Goal: Information Seeking & Learning: Check status

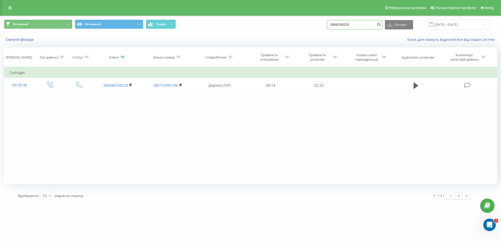
drag, startPoint x: 372, startPoint y: 26, endPoint x: 332, endPoint y: 25, distance: 39.4
click at [332, 25] on input "0686338220" at bounding box center [354, 24] width 55 height 9
paste input "953627712"
type input "0953627712"
click at [382, 25] on button "submit" at bounding box center [378, 24] width 7 height 9
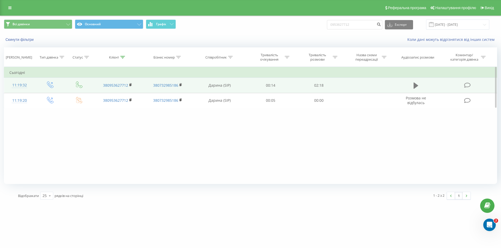
click at [416, 89] on icon at bounding box center [415, 85] width 5 height 7
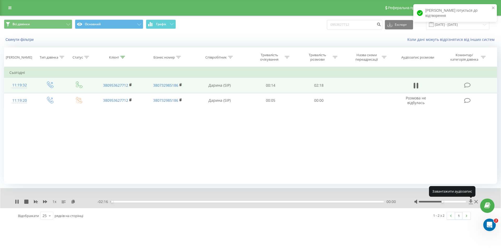
click at [471, 202] on icon at bounding box center [470, 201] width 4 height 5
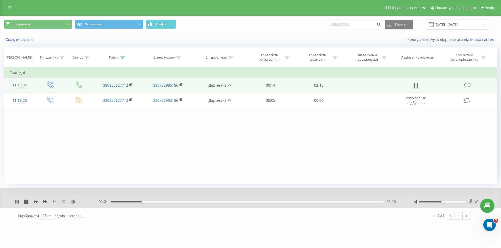
click at [471, 201] on icon at bounding box center [470, 201] width 4 height 5
click at [17, 202] on icon at bounding box center [17, 202] width 4 height 4
drag, startPoint x: 368, startPoint y: 25, endPoint x: 334, endPoint y: 25, distance: 34.2
click at [334, 25] on input "0953627712" at bounding box center [354, 24] width 55 height 9
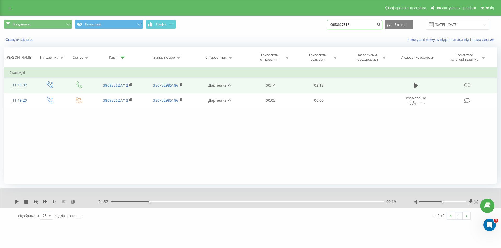
paste input "7111437"
type input "0971114372"
click at [382, 27] on button "submit" at bounding box center [378, 24] width 7 height 9
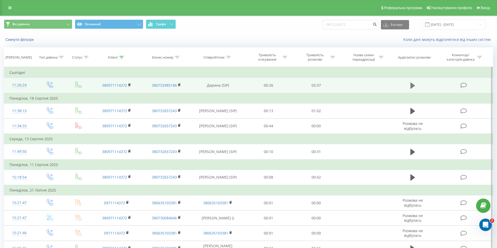
drag, startPoint x: 406, startPoint y: 81, endPoint x: 412, endPoint y: 84, distance: 6.4
click at [407, 82] on td at bounding box center [412, 85] width 46 height 15
click at [412, 84] on icon at bounding box center [412, 86] width 5 height 6
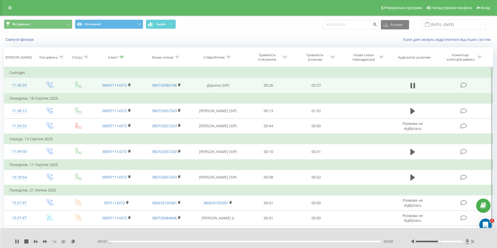
click at [466, 241] on icon at bounding box center [467, 241] width 4 height 5
click at [467, 242] on icon at bounding box center [467, 241] width 4 height 5
click at [18, 242] on icon at bounding box center [17, 242] width 1 height 4
drag, startPoint x: 349, startPoint y: 25, endPoint x: 325, endPoint y: 25, distance: 24.0
click at [325, 25] on div "Всі дзвінки Основний Графік 0971114372 Експорт .csv .xls .xlsx 20.05.2025 - 20.…" at bounding box center [248, 25] width 489 height 10
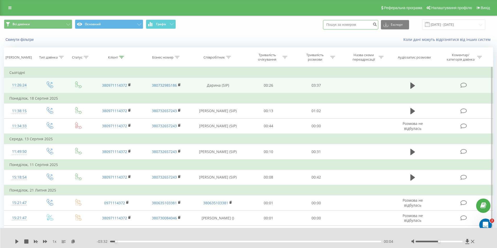
paste input "0674965315"
type input "0674965315"
click at [377, 25] on icon "submit" at bounding box center [374, 23] width 4 height 3
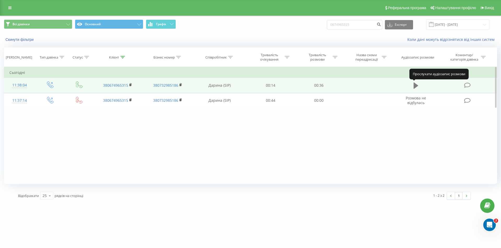
click at [416, 85] on icon at bounding box center [415, 86] width 5 height 6
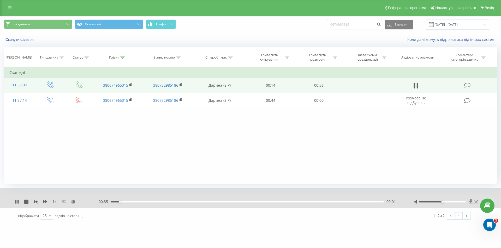
click at [471, 200] on icon at bounding box center [470, 201] width 4 height 5
click at [17, 202] on icon at bounding box center [17, 202] width 4 height 4
drag, startPoint x: 360, startPoint y: 21, endPoint x: 327, endPoint y: 25, distance: 33.3
click at [328, 24] on div "Всі дзвінки Основний Графік 0674965315 Експорт .csv .xls .xlsx 20.05.2025 - 20.…" at bounding box center [250, 25] width 493 height 10
paste input "960263919"
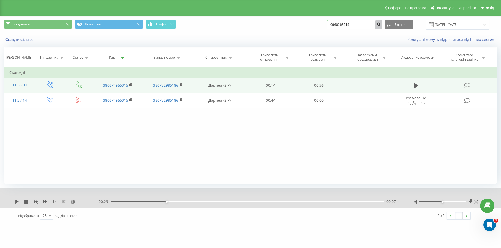
type input "0960263919"
click at [381, 24] on icon "submit" at bounding box center [378, 23] width 4 height 3
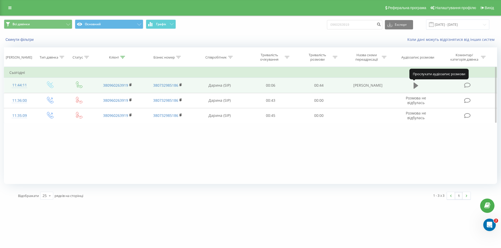
click at [416, 85] on icon at bounding box center [415, 86] width 5 height 6
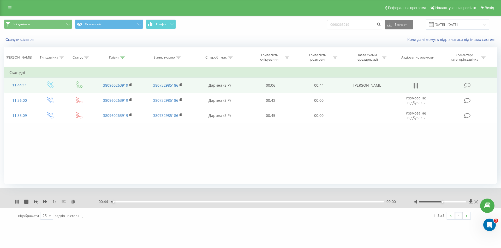
click at [417, 86] on icon at bounding box center [417, 86] width 2 height 6
click at [471, 202] on icon at bounding box center [470, 201] width 4 height 5
drag, startPoint x: 354, startPoint y: 26, endPoint x: 331, endPoint y: 23, distance: 23.3
click at [331, 23] on div "Всі дзвінки Основний Графік 0960263919 Експорт .csv .xls .xlsx 20.05.2025 - 20.…" at bounding box center [250, 25] width 493 height 10
paste input "679227315"
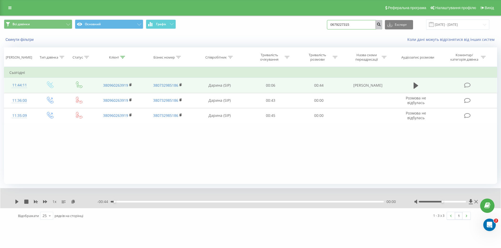
type input "0679227315"
click at [381, 25] on icon "submit" at bounding box center [378, 23] width 4 height 3
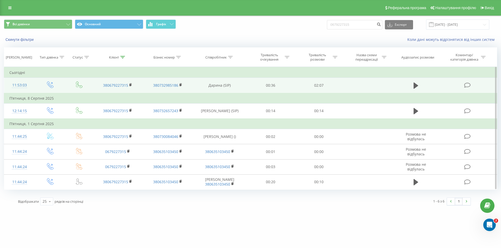
drag, startPoint x: 415, startPoint y: 88, endPoint x: 416, endPoint y: 91, distance: 3.8
click at [414, 88] on icon at bounding box center [415, 86] width 5 height 6
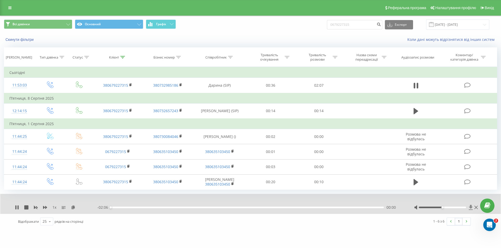
click at [469, 209] on icon at bounding box center [470, 207] width 4 height 5
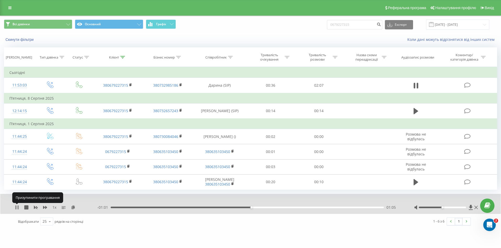
click at [19, 207] on icon at bounding box center [17, 208] width 1 height 4
drag, startPoint x: 359, startPoint y: 25, endPoint x: 331, endPoint y: 28, distance: 28.9
click at [331, 28] on div "Всі дзвінки Основний Графік 0679227315 Експорт .csv .xls .xlsx 20.05.2025 - 20.…" at bounding box center [250, 25] width 493 height 10
paste input "994225209"
type input "0994225209"
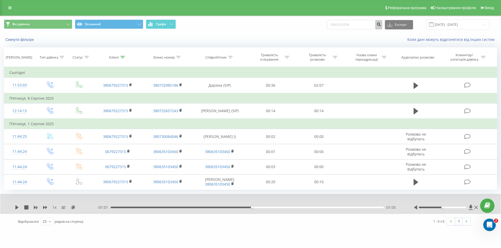
click at [381, 24] on icon "submit" at bounding box center [378, 23] width 4 height 3
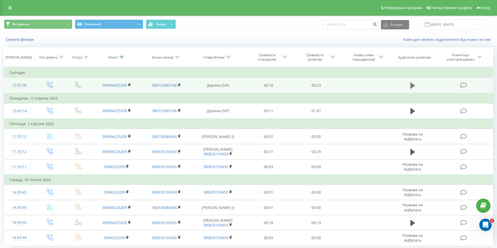
click at [412, 86] on icon at bounding box center [412, 86] width 5 height 6
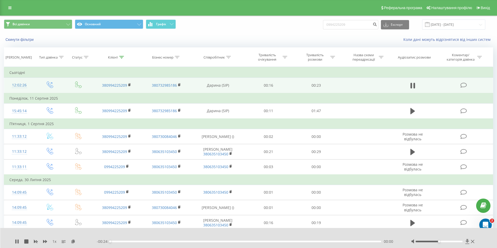
click at [467, 242] on icon at bounding box center [467, 241] width 4 height 5
click at [15, 241] on icon at bounding box center [15, 242] width 1 height 4
click at [467, 242] on icon at bounding box center [467, 241] width 4 height 5
click at [465, 240] on icon at bounding box center [467, 241] width 4 height 5
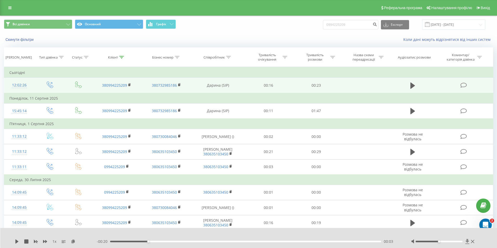
click at [467, 241] on icon at bounding box center [467, 241] width 4 height 5
drag, startPoint x: 351, startPoint y: 22, endPoint x: 308, endPoint y: 27, distance: 43.5
click at [308, 27] on div "Всі дзвінки Основний Графік 0994225209 Експорт .csv .xls .xlsx [DATE] - [DATE]" at bounding box center [248, 25] width 489 height 10
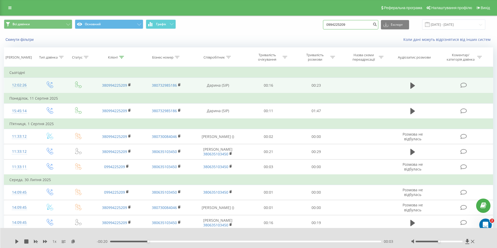
paste input "677464860"
type input "0677464860"
click at [377, 25] on icon "submit" at bounding box center [374, 23] width 4 height 3
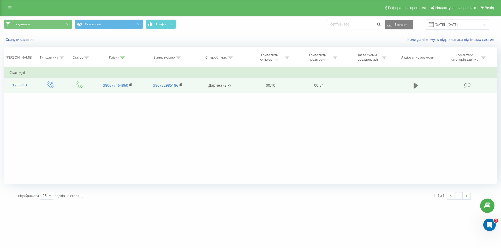
click at [415, 88] on icon at bounding box center [415, 85] width 5 height 7
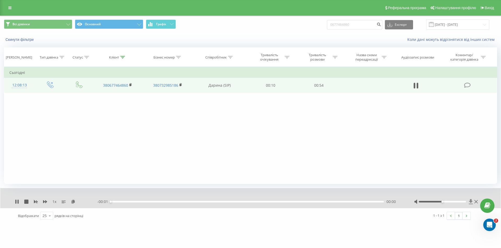
click at [471, 200] on icon at bounding box center [470, 201] width 4 height 5
click at [53, 203] on span "1 x" at bounding box center [54, 201] width 4 height 5
click at [472, 202] on icon at bounding box center [470, 201] width 4 height 5
click at [470, 201] on icon at bounding box center [470, 201] width 4 height 5
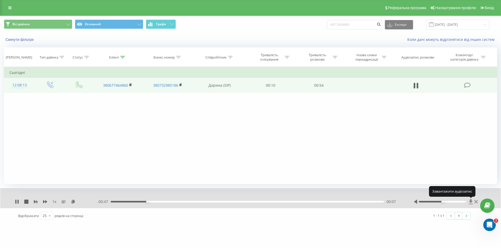
click at [470, 201] on icon at bounding box center [470, 201] width 4 height 5
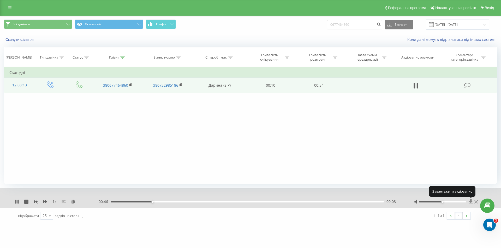
click at [470, 201] on icon at bounding box center [470, 201] width 4 height 5
click at [471, 201] on icon at bounding box center [470, 201] width 4 height 5
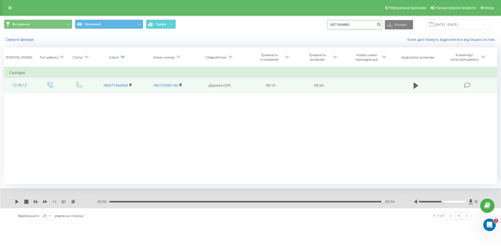
drag, startPoint x: 360, startPoint y: 26, endPoint x: 327, endPoint y: 27, distance: 33.6
click at [327, 27] on div "Всі дзвінки Основний Графік 0677464860 Експорт .csv .xls .xlsx [DATE] - [DATE]" at bounding box center [250, 25] width 493 height 10
paste input "996615418"
type input "0996615418"
click at [381, 23] on icon "submit" at bounding box center [378, 23] width 4 height 3
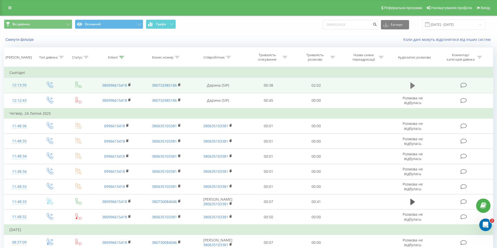
click at [411, 86] on icon at bounding box center [412, 86] width 5 height 6
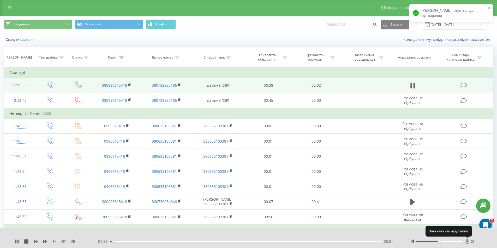
click at [467, 242] on icon at bounding box center [467, 241] width 4 height 5
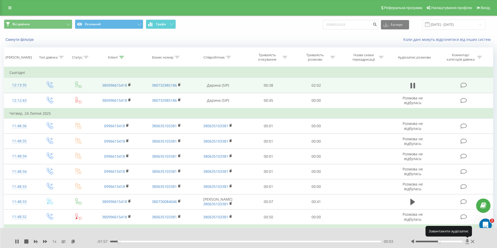
click at [467, 242] on icon at bounding box center [467, 241] width 4 height 5
click at [468, 240] on icon at bounding box center [467, 241] width 4 height 5
click at [467, 242] on icon at bounding box center [467, 241] width 4 height 5
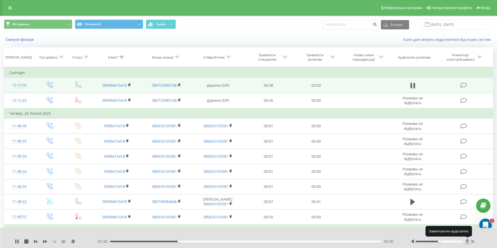
click at [467, 240] on icon at bounding box center [467, 241] width 4 height 5
click at [466, 242] on icon at bounding box center [467, 241] width 4 height 5
click at [467, 242] on icon at bounding box center [467, 241] width 4 height 5
click at [466, 242] on icon at bounding box center [467, 241] width 4 height 5
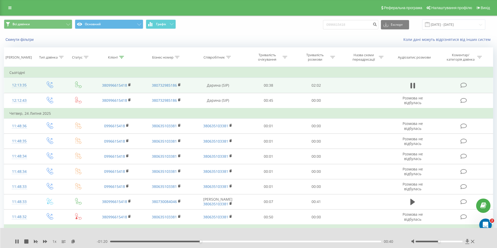
click at [466, 242] on icon at bounding box center [467, 241] width 4 height 5
click at [376, 236] on div at bounding box center [245, 235] width 368 height 6
click at [466, 242] on icon at bounding box center [467, 241] width 4 height 5
click at [292, 243] on div "- 01:08 00:52 00:52" at bounding box center [247, 241] width 301 height 5
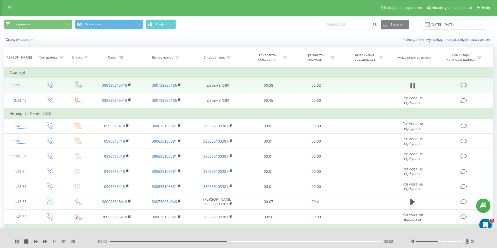
click at [292, 242] on div "00:52" at bounding box center [245, 242] width 271 height 2
click at [466, 240] on icon at bounding box center [467, 241] width 4 height 5
click at [465, 242] on icon at bounding box center [467, 241] width 4 height 5
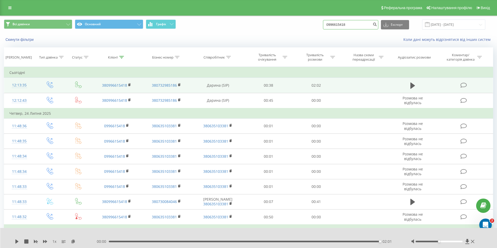
drag, startPoint x: 360, startPoint y: 23, endPoint x: 302, endPoint y: 26, distance: 57.9
click at [302, 26] on div "Всі дзвінки Основний Графік 0996615418 Експорт .csv .xls .xlsx 20.05.2025 - 20.…" at bounding box center [248, 25] width 489 height 10
paste input "64506593"
type input "0964506593"
click at [378, 27] on button "submit" at bounding box center [374, 24] width 7 height 9
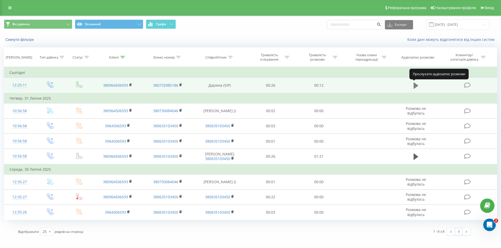
click at [416, 87] on icon at bounding box center [415, 86] width 5 height 6
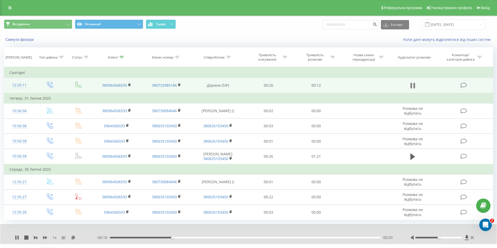
click at [414, 84] on icon at bounding box center [414, 86] width 2 height 6
click at [467, 236] on icon at bounding box center [467, 238] width 4 height 5
drag, startPoint x: 356, startPoint y: 24, endPoint x: 323, endPoint y: 26, distance: 32.7
click at [323, 26] on div "Всі дзвінки Основний Графік 0964506593 Експорт .csv .xls .xlsx [DATE] - [DATE]" at bounding box center [248, 25] width 489 height 10
paste input "9359470"
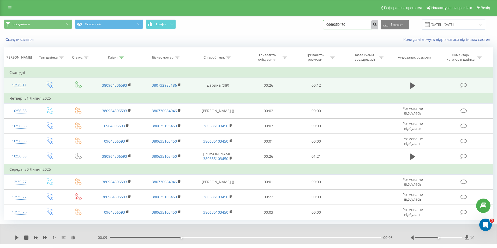
type input "0969359470"
click at [377, 22] on icon "submit" at bounding box center [374, 23] width 4 height 3
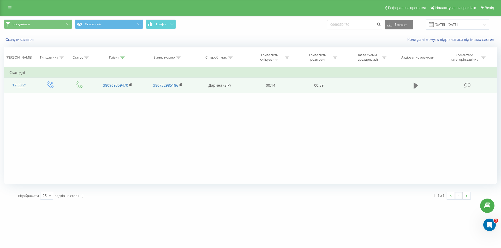
click at [415, 86] on icon at bounding box center [415, 86] width 5 height 6
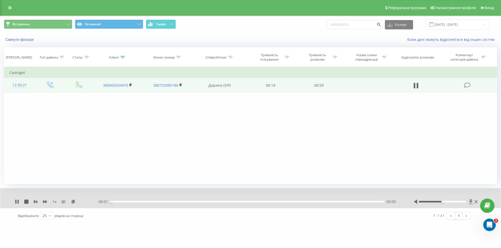
click at [470, 200] on icon at bounding box center [470, 201] width 4 height 5
click at [471, 203] on icon at bounding box center [470, 201] width 4 height 5
click at [471, 201] on icon at bounding box center [470, 201] width 4 height 5
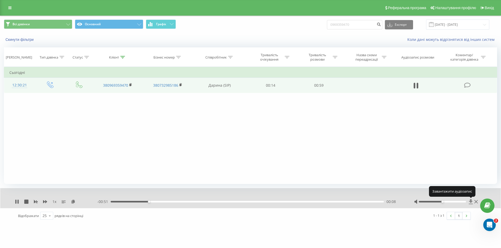
click at [471, 201] on icon at bounding box center [470, 201] width 4 height 5
click at [469, 202] on icon at bounding box center [470, 201] width 4 height 5
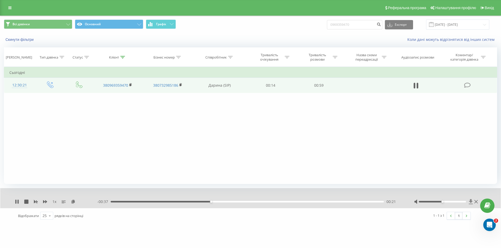
click at [471, 202] on icon at bounding box center [470, 201] width 4 height 5
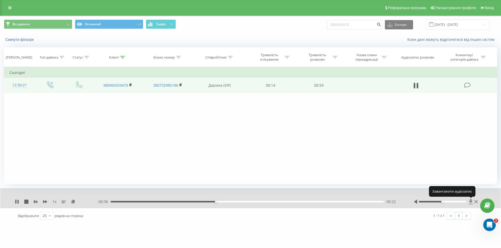
click at [471, 202] on icon at bounding box center [470, 201] width 4 height 5
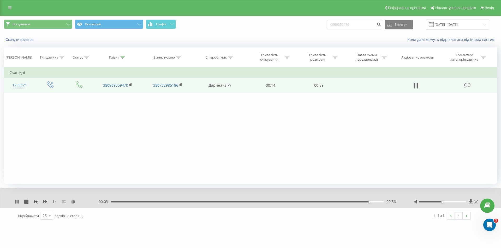
click at [18, 199] on div "1 x" at bounding box center [56, 201] width 82 height 5
click at [17, 202] on icon at bounding box center [17, 202] width 4 height 4
drag, startPoint x: 373, startPoint y: 28, endPoint x: 335, endPoint y: 27, distance: 38.1
click at [335, 27] on input "0969359470" at bounding box center [354, 24] width 55 height 9
paste input "687671511"
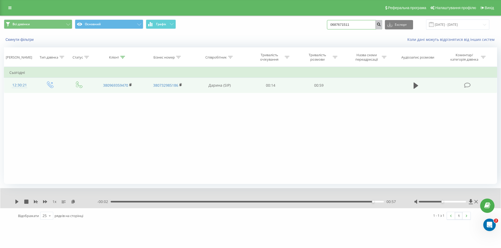
type input "0687671511"
click at [381, 25] on icon "submit" at bounding box center [378, 23] width 4 height 3
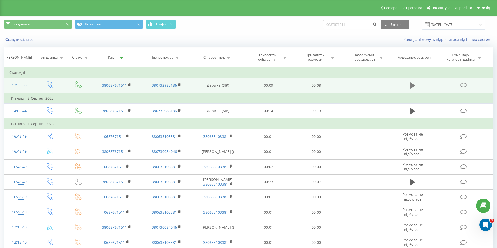
click at [411, 82] on icon at bounding box center [412, 85] width 5 height 7
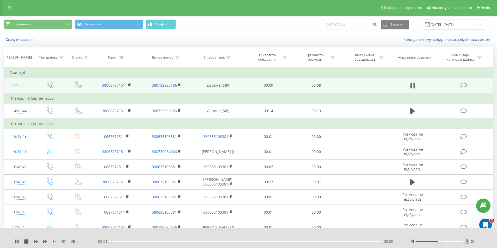
click at [467, 240] on icon at bounding box center [467, 241] width 4 height 5
click at [467, 242] on icon at bounding box center [467, 241] width 4 height 5
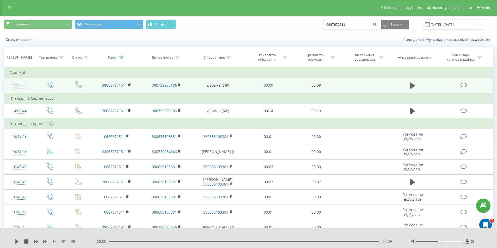
drag, startPoint x: 364, startPoint y: 26, endPoint x: 328, endPoint y: 25, distance: 36.0
click at [328, 25] on input "0687671511" at bounding box center [350, 24] width 55 height 9
paste input "508528547"
type input "0508528547"
click at [378, 25] on button "submit" at bounding box center [374, 24] width 7 height 9
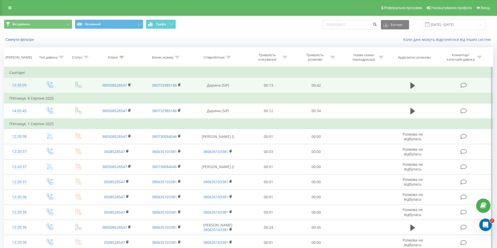
click at [417, 85] on td at bounding box center [412, 85] width 46 height 15
click at [412, 85] on icon at bounding box center [412, 86] width 5 height 6
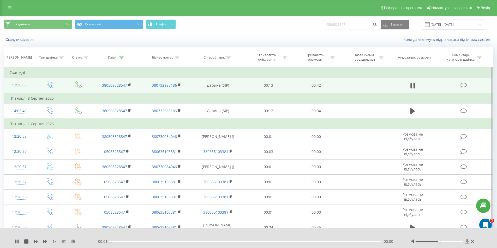
click at [465, 242] on icon at bounding box center [467, 241] width 4 height 5
click at [466, 242] on icon at bounding box center [467, 241] width 4 height 5
click at [466, 241] on icon at bounding box center [467, 241] width 4 height 5
click at [467, 242] on icon at bounding box center [467, 241] width 4 height 5
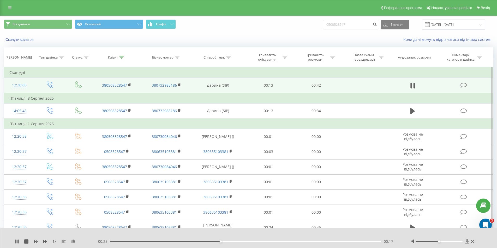
click at [467, 242] on icon at bounding box center [467, 241] width 4 height 5
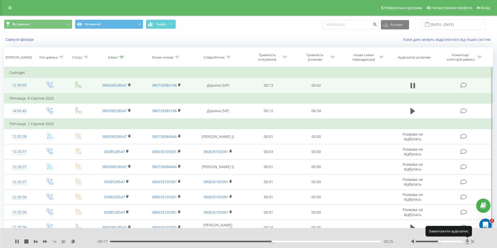
click at [466, 241] on icon at bounding box center [467, 241] width 4 height 5
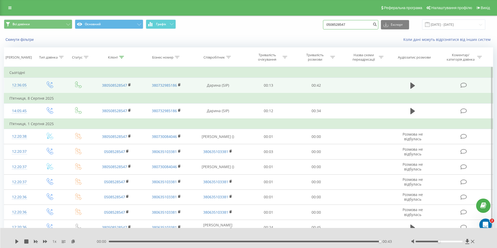
drag, startPoint x: 355, startPoint y: 26, endPoint x: 324, endPoint y: 25, distance: 31.3
click at [324, 25] on div "Всі дзвінки Основний Графік 0508528547 Експорт .csv .xls .xlsx [DATE] - [DATE]" at bounding box center [248, 25] width 489 height 10
paste input "952417981"
type input "0952417981"
click at [377, 25] on icon "submit" at bounding box center [374, 23] width 4 height 3
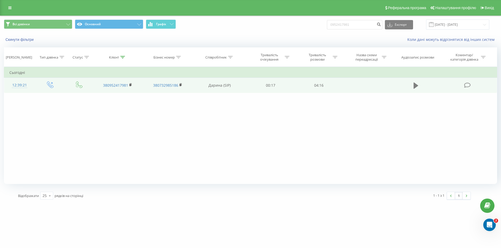
click at [415, 82] on icon at bounding box center [415, 85] width 5 height 7
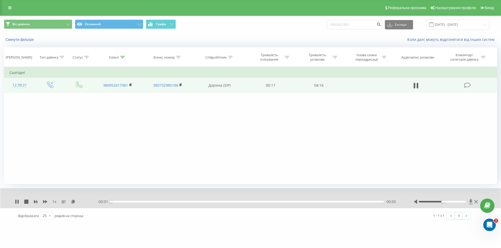
click at [470, 200] on icon at bounding box center [470, 201] width 4 height 5
click at [470, 202] on icon at bounding box center [470, 201] width 4 height 5
click at [17, 201] on icon at bounding box center [17, 202] width 4 height 4
drag, startPoint x: 354, startPoint y: 28, endPoint x: 329, endPoint y: 25, distance: 24.9
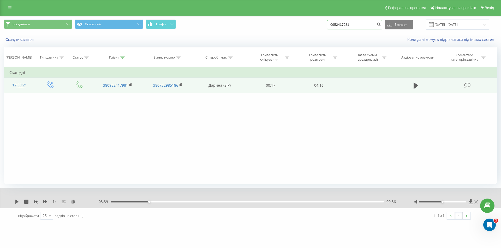
click at [329, 25] on div "Всі дзвінки Основний Графік 0952417981 Експорт .csv .xls .xlsx [DATE] - [DATE]" at bounding box center [250, 25] width 493 height 10
paste input "9167516"
type input "0991675161"
click at [381, 25] on icon "submit" at bounding box center [378, 23] width 4 height 3
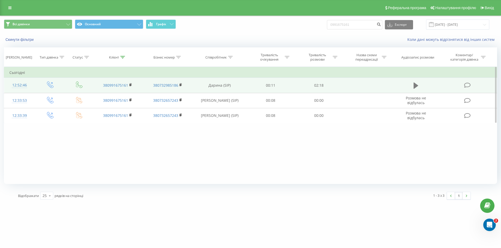
click at [417, 89] on button at bounding box center [416, 86] width 8 height 8
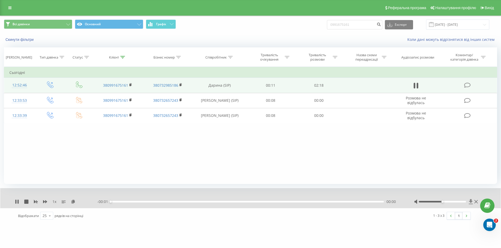
click at [469, 201] on icon at bounding box center [470, 201] width 4 height 5
click at [469, 202] on icon at bounding box center [470, 201] width 4 height 5
click at [470, 202] on icon at bounding box center [470, 201] width 4 height 5
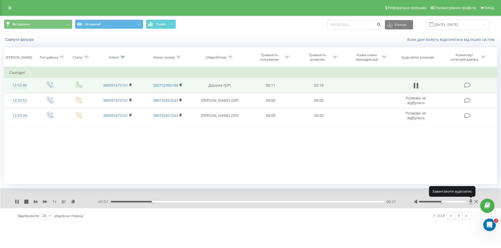
click at [470, 202] on icon at bounding box center [470, 201] width 4 height 5
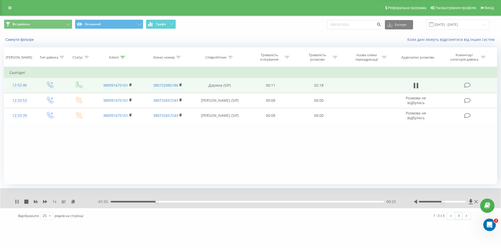
click at [16, 200] on icon at bounding box center [15, 202] width 1 height 4
click at [470, 204] on icon at bounding box center [470, 201] width 4 height 5
click at [470, 202] on icon at bounding box center [470, 201] width 4 height 5
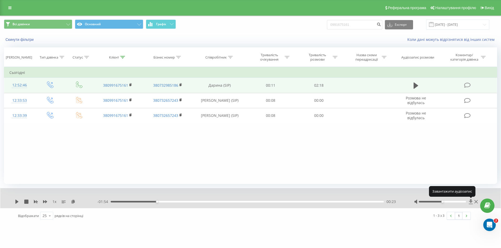
click at [470, 202] on icon at bounding box center [470, 201] width 4 height 5
click at [468, 203] on icon at bounding box center [470, 201] width 4 height 5
click at [470, 202] on icon at bounding box center [470, 201] width 4 height 5
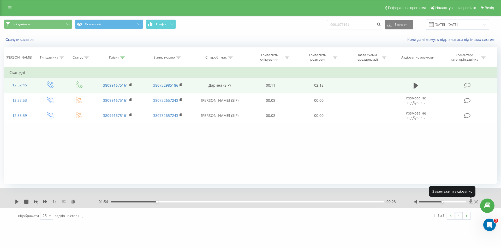
click at [470, 202] on icon at bounding box center [470, 201] width 4 height 5
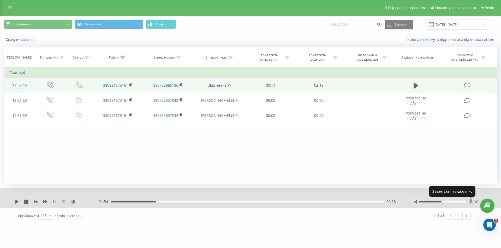
click at [470, 202] on icon at bounding box center [470, 201] width 4 height 5
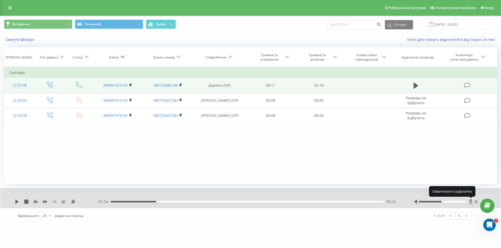
click at [470, 202] on icon at bounding box center [470, 201] width 4 height 5
